Goal: Answer question/provide support: Share knowledge or assist other users

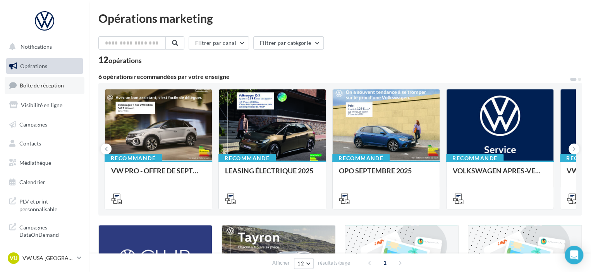
click at [55, 79] on link "Boîte de réception" at bounding box center [45, 85] width 80 height 17
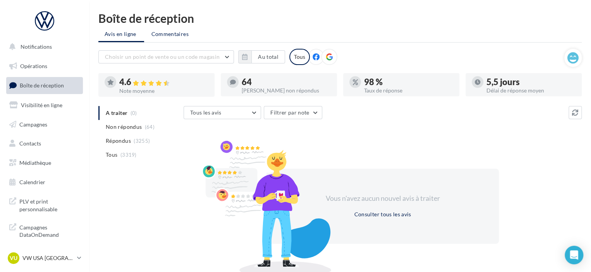
click at [159, 33] on span "Commentaires" at bounding box center [169, 34] width 37 height 8
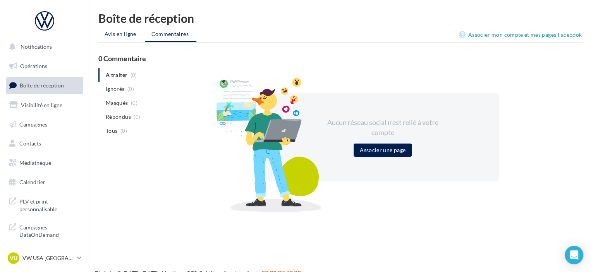
click at [121, 35] on span "Avis en ligne" at bounding box center [121, 34] width 32 height 8
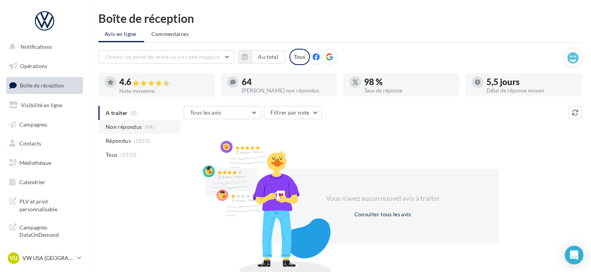
click at [130, 128] on span "Non répondus" at bounding box center [124, 127] width 36 height 8
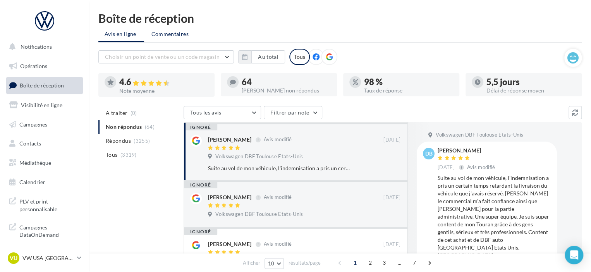
click at [165, 31] on span "Commentaires" at bounding box center [169, 34] width 37 height 8
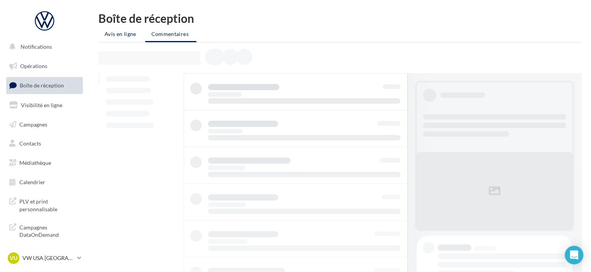
click at [121, 34] on span "Avis en ligne" at bounding box center [121, 34] width 32 height 8
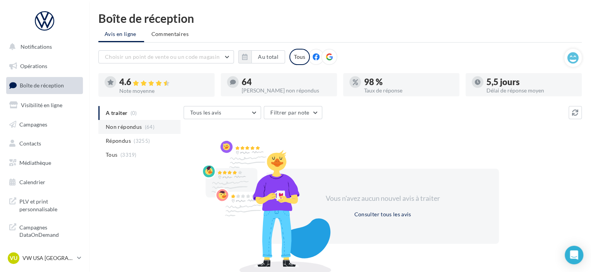
click at [141, 128] on span "Non répondus" at bounding box center [124, 127] width 36 height 8
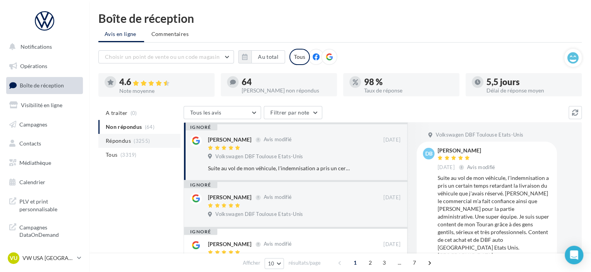
click at [151, 143] on li "Répondus (3255)" at bounding box center [139, 141] width 82 height 14
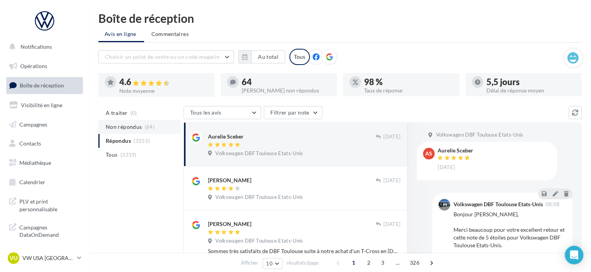
click at [141, 129] on li "Non répondus (64)" at bounding box center [139, 127] width 82 height 14
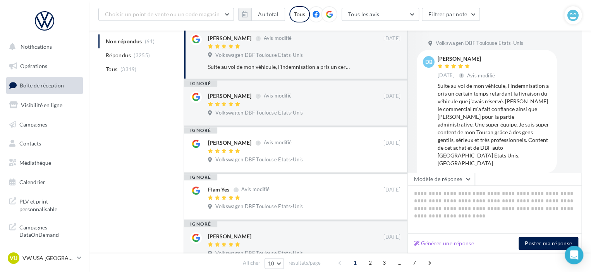
click at [39, 86] on span "Boîte de réception" at bounding box center [42, 85] width 44 height 7
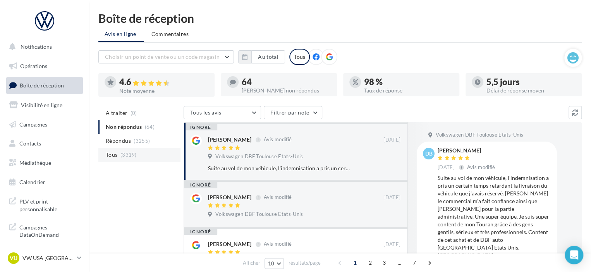
click at [114, 155] on span "Tous" at bounding box center [112, 155] width 12 height 8
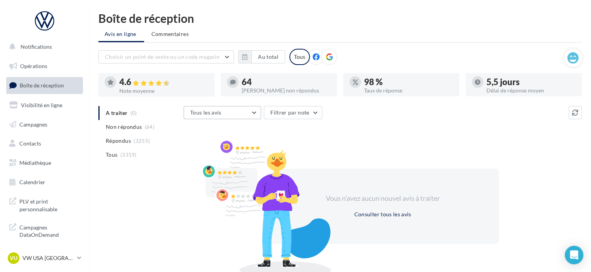
click at [247, 114] on button "Tous les avis" at bounding box center [221, 112] width 77 height 13
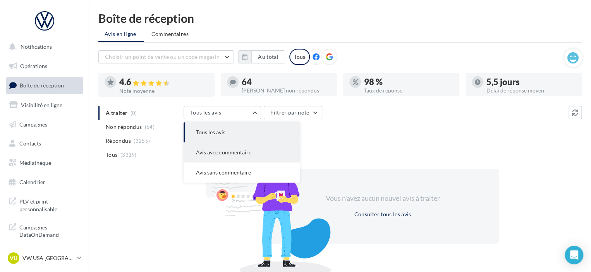
click at [248, 158] on button "Avis avec commentaire" at bounding box center [241, 152] width 116 height 20
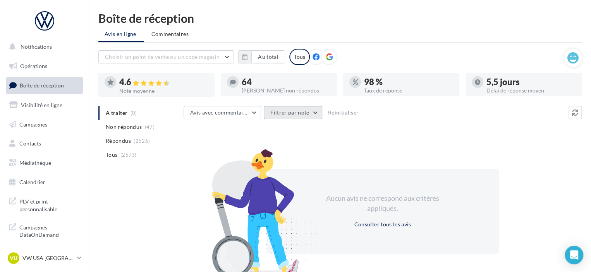
click at [286, 117] on button "Filtrer par note" at bounding box center [293, 112] width 58 height 13
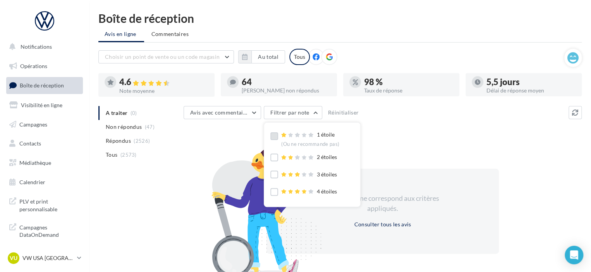
click at [273, 137] on label at bounding box center [274, 136] width 8 height 8
click at [272, 134] on icon at bounding box center [273, 136] width 5 height 5
click at [410, 124] on div "Avis avec commentaire Tous les avis Avis avec commentaire Avis sans commentaire…" at bounding box center [382, 193] width 398 height 175
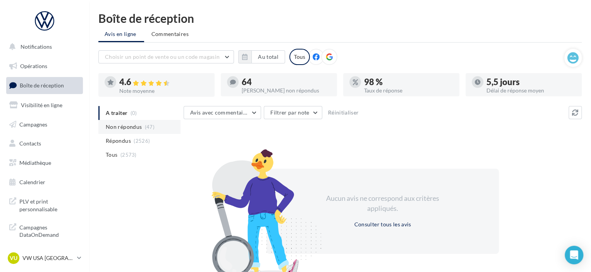
click at [139, 124] on span "Non répondus" at bounding box center [124, 127] width 36 height 8
